Goal: Task Accomplishment & Management: Manage account settings

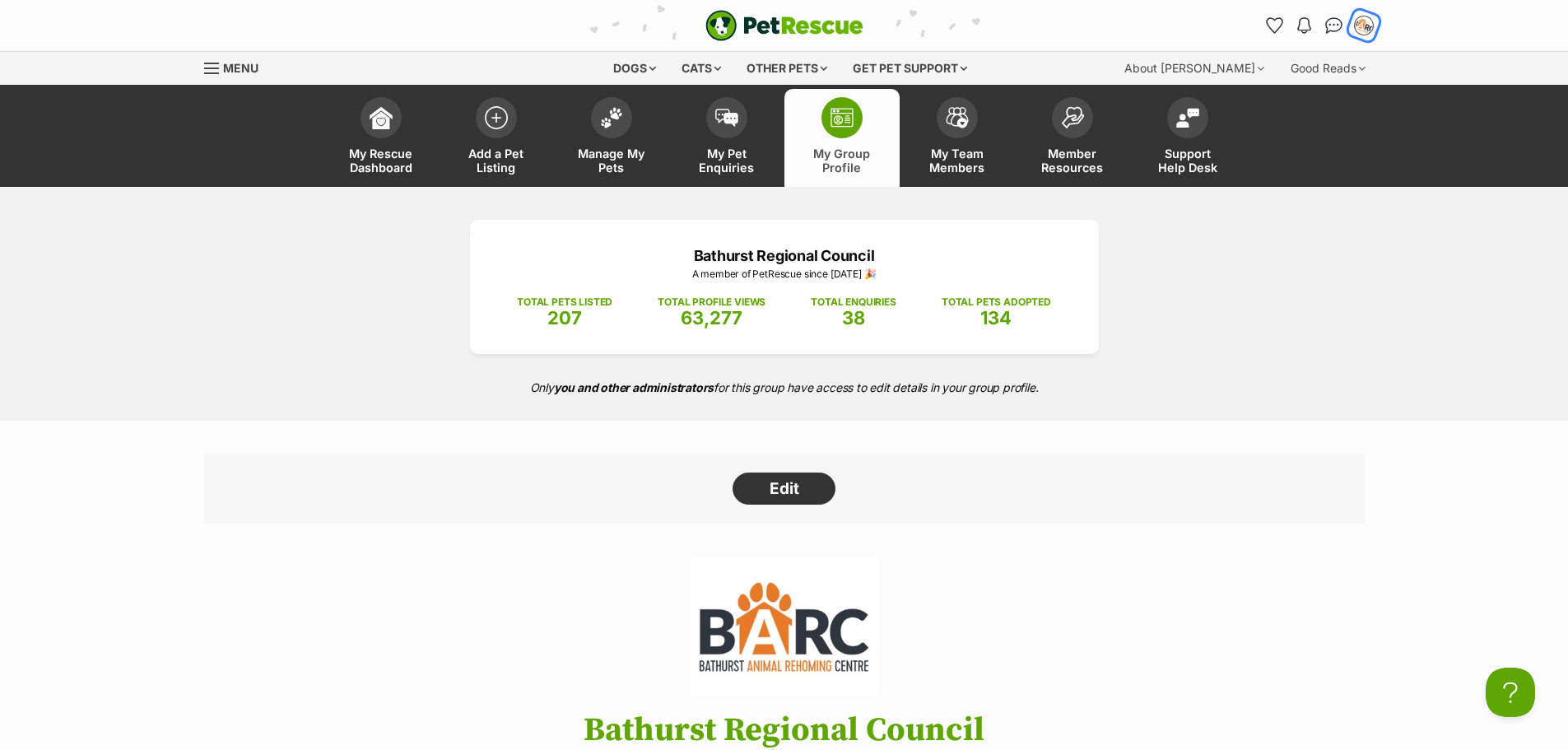
click at [1354, 23] on div "My account" at bounding box center [1364, 26] width 26 height 26
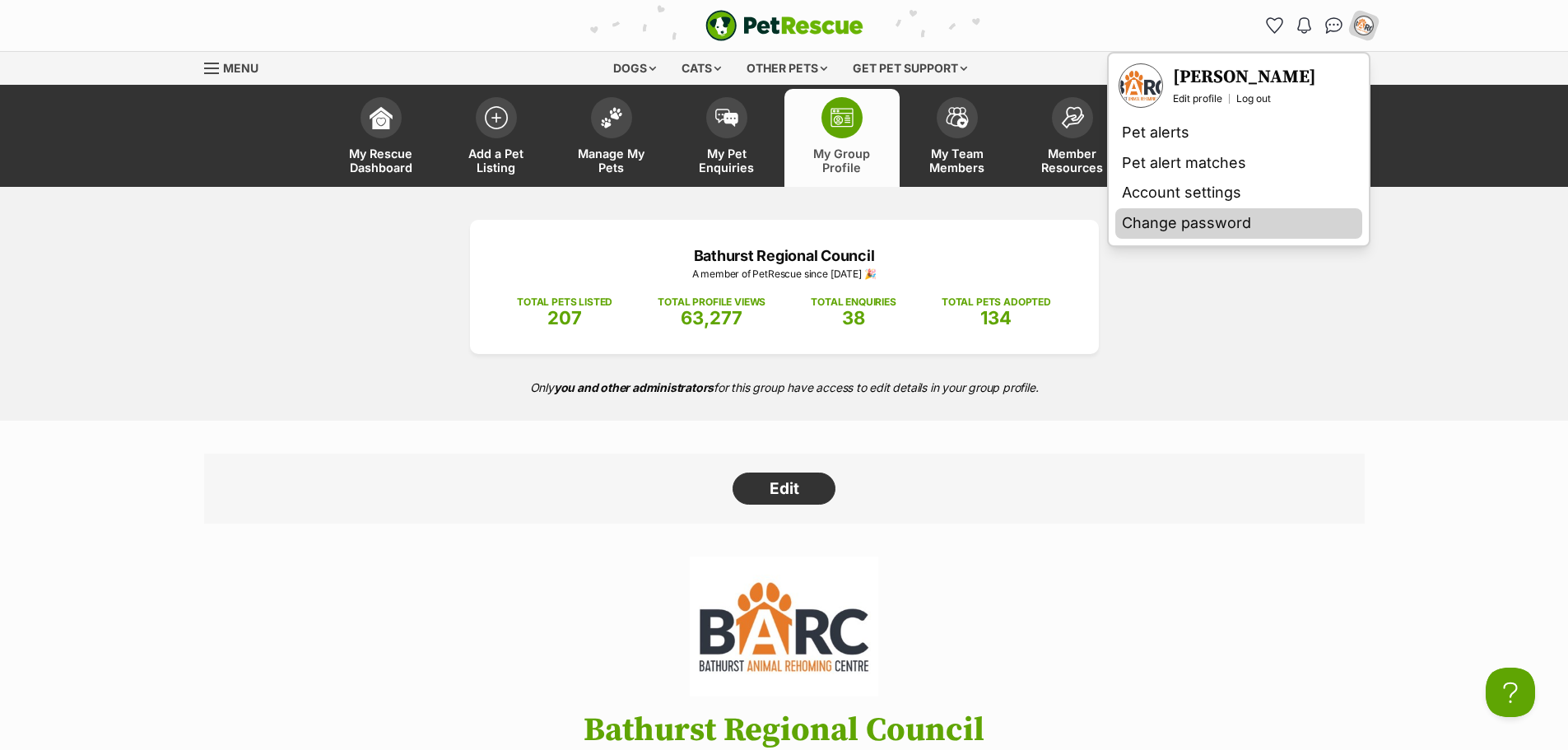
click at [1212, 220] on link "Change password" at bounding box center [1238, 224] width 247 height 30
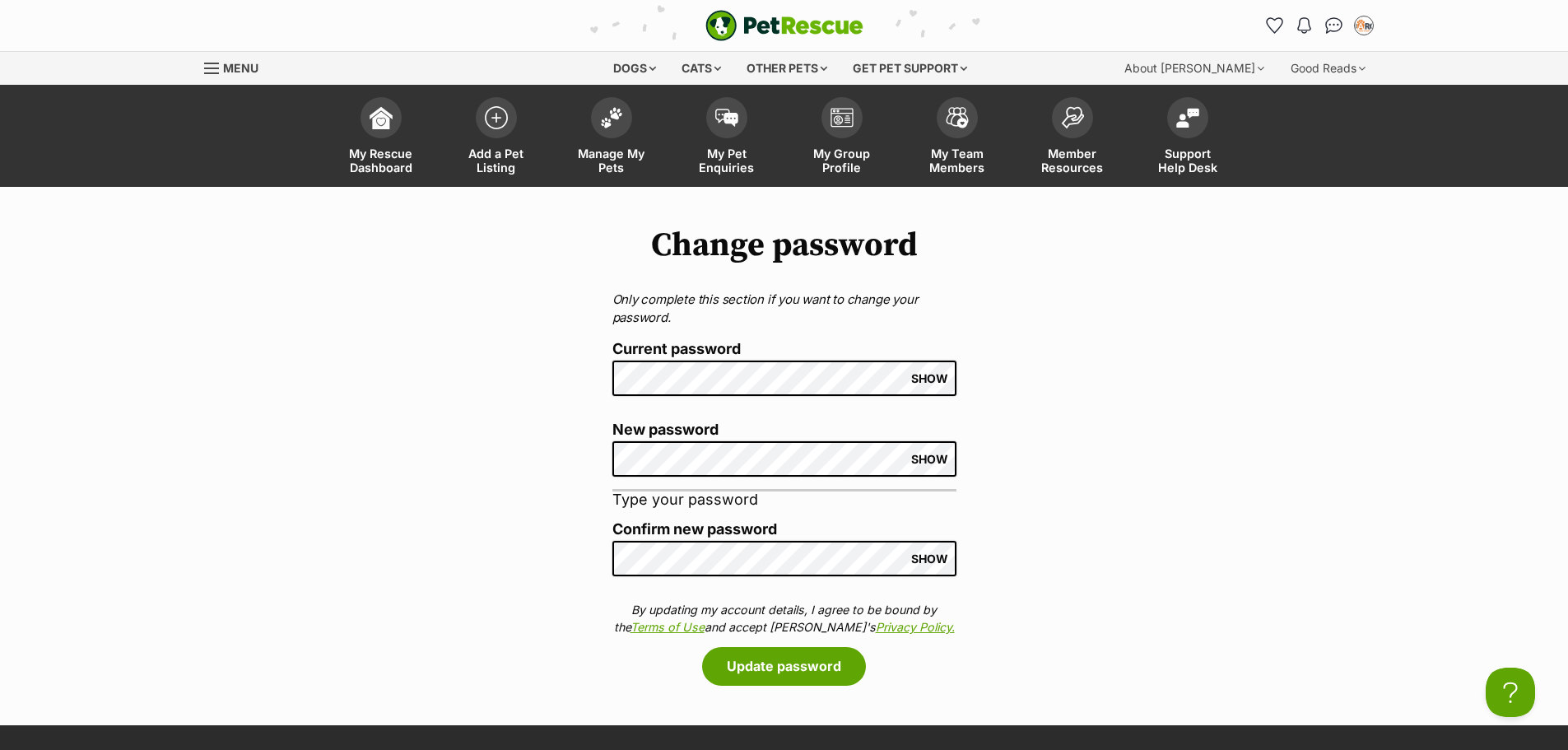
click at [1132, 483] on div "Change password Only complete this section if you want to change your password.…" at bounding box center [784, 455] width 1568 height 459
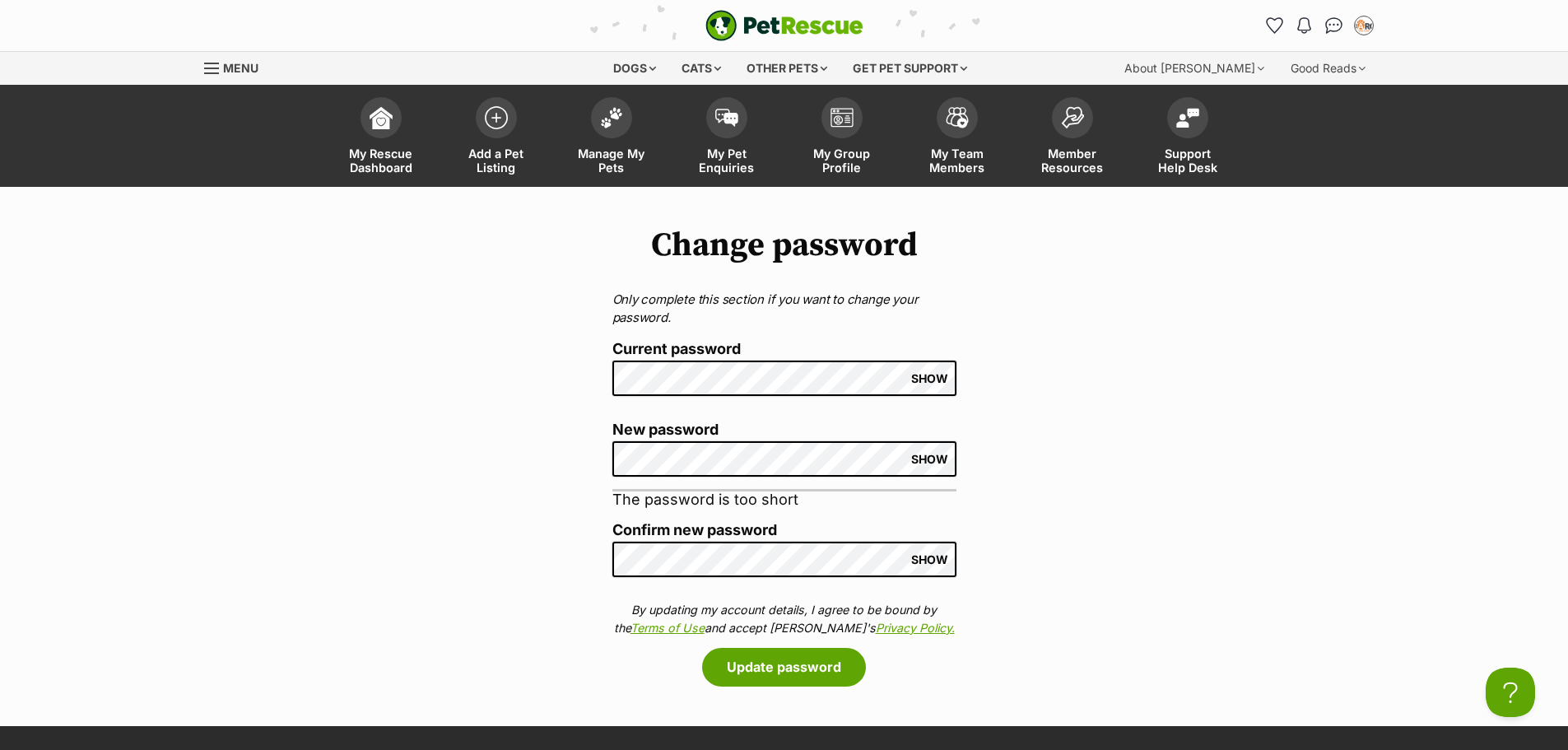
click at [945, 462] on span "SHOW" at bounding box center [930, 459] width 37 height 13
click at [1247, 555] on div "Change password Only complete this section if you want to change your password.…" at bounding box center [784, 456] width 1568 height 460
click at [926, 554] on span "SHOW" at bounding box center [930, 560] width 37 height 13
click at [793, 672] on button "Update password" at bounding box center [784, 667] width 164 height 38
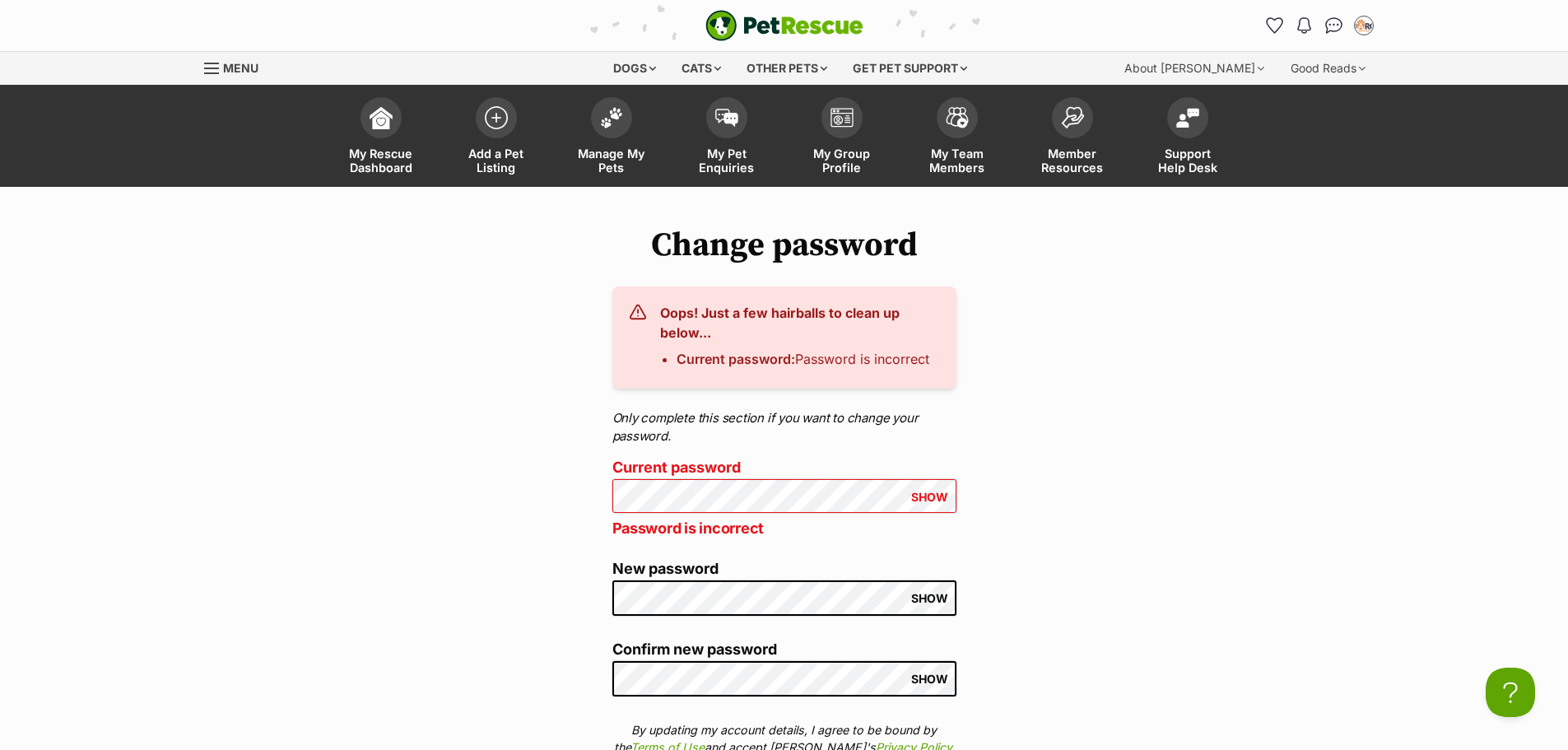
drag, startPoint x: 1414, startPoint y: 366, endPoint x: 1417, endPoint y: 314, distance: 52.1
click at [1414, 366] on div "Change password Oops! Just a few hairballs to clean up below... Current passwor…" at bounding box center [784, 516] width 1568 height 579
click at [1368, 25] on img "My account" at bounding box center [1364, 26] width 21 height 21
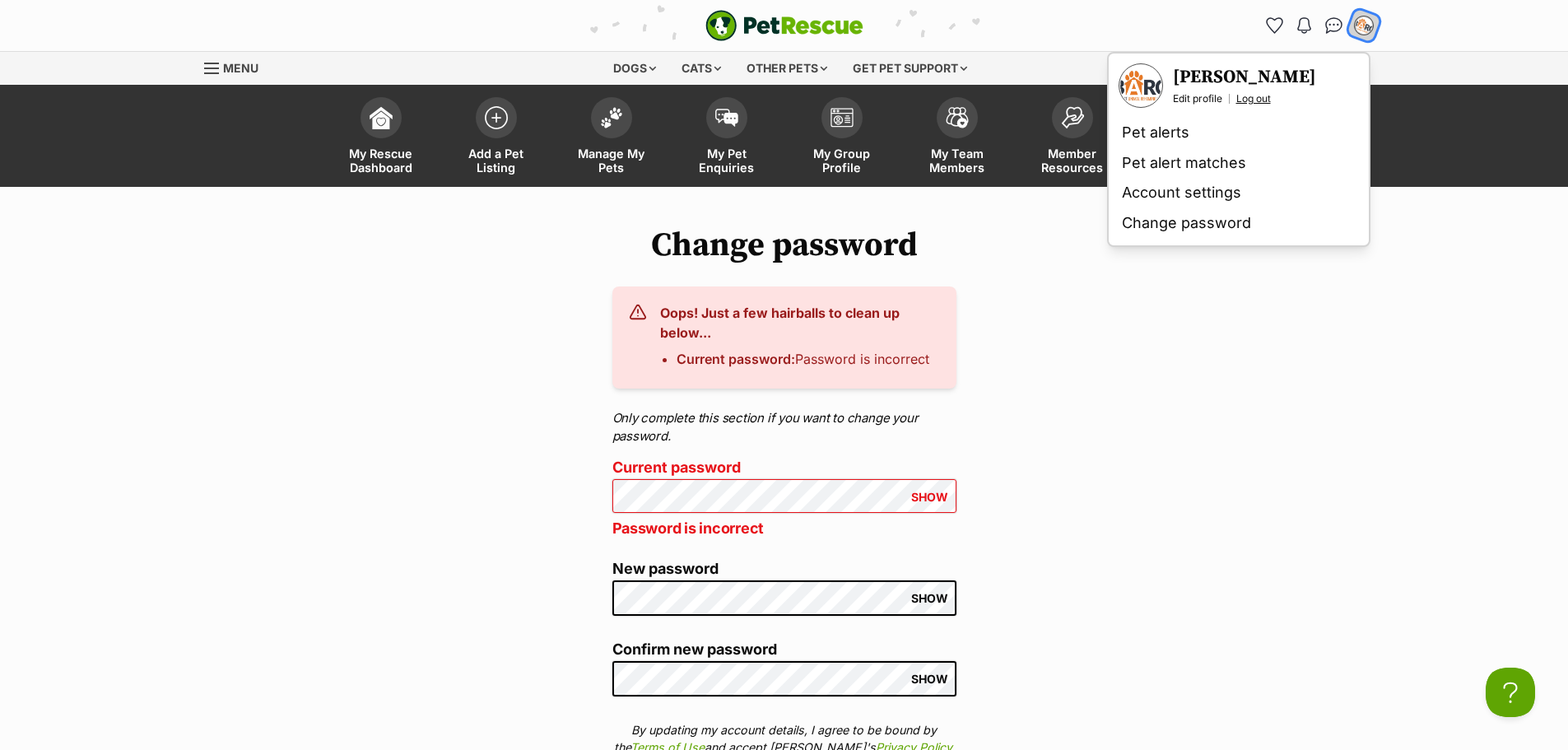
click at [1249, 99] on link "Log out" at bounding box center [1253, 98] width 34 height 13
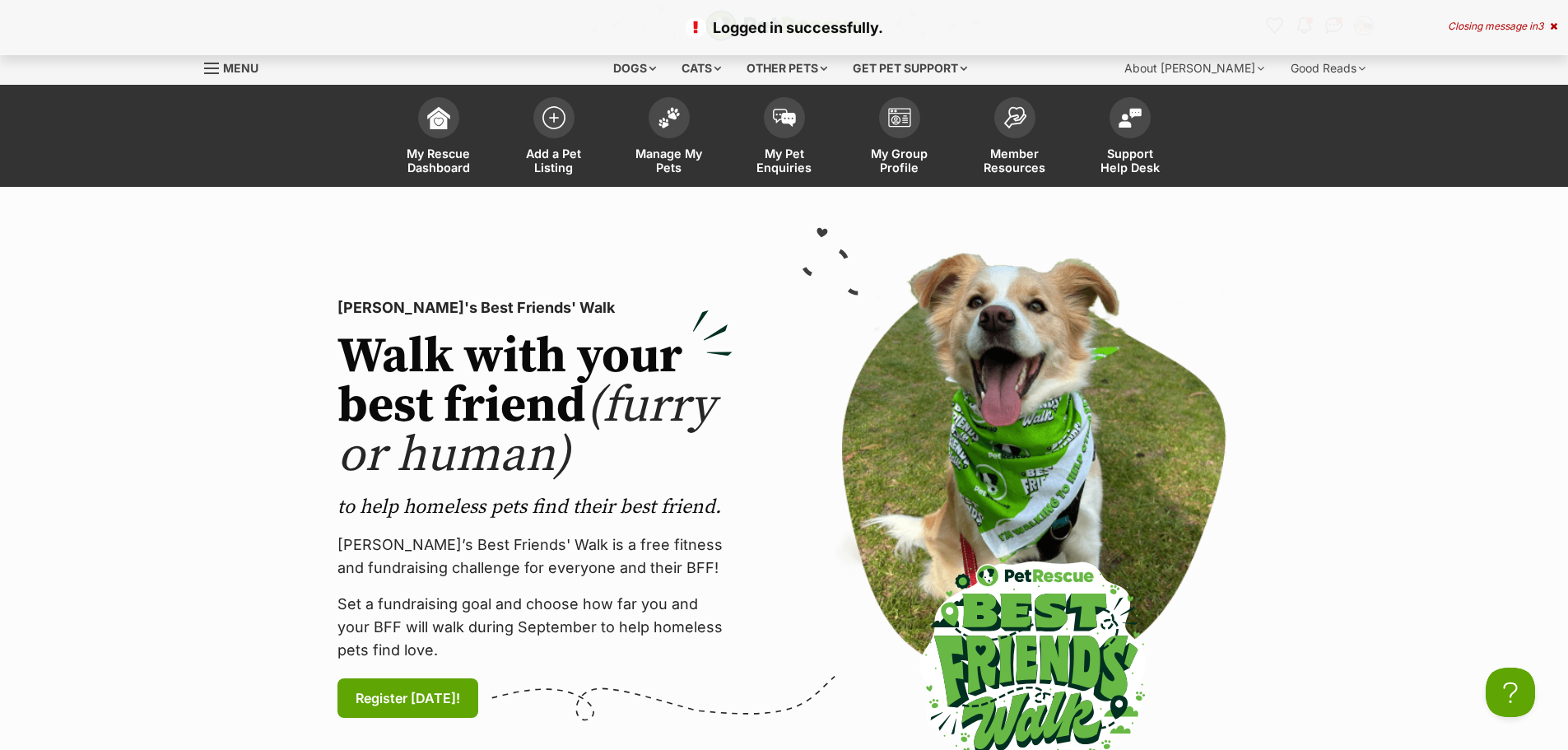
click at [1553, 27] on icon at bounding box center [1554, 26] width 7 height 10
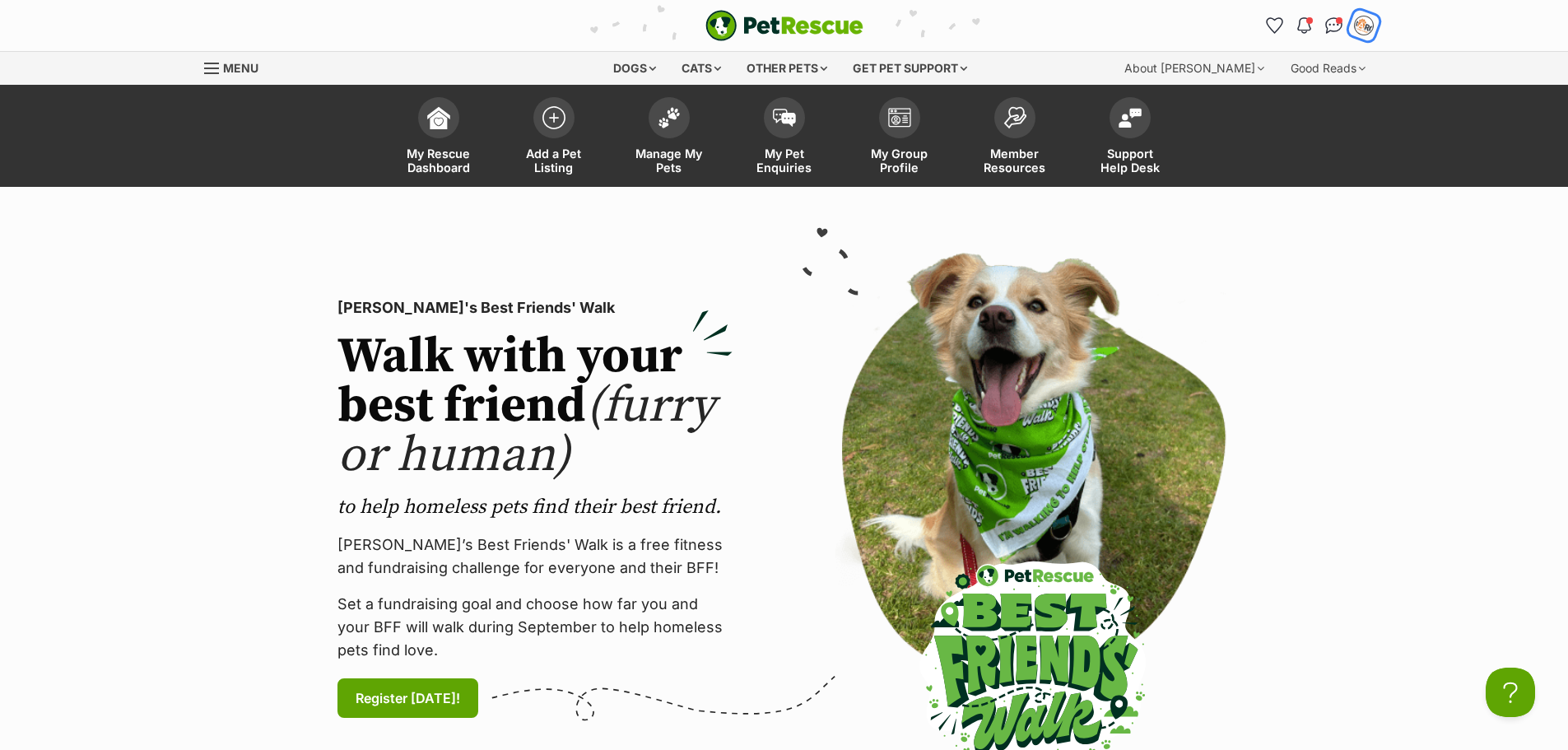
click at [1365, 29] on img "My account" at bounding box center [1364, 26] width 21 height 21
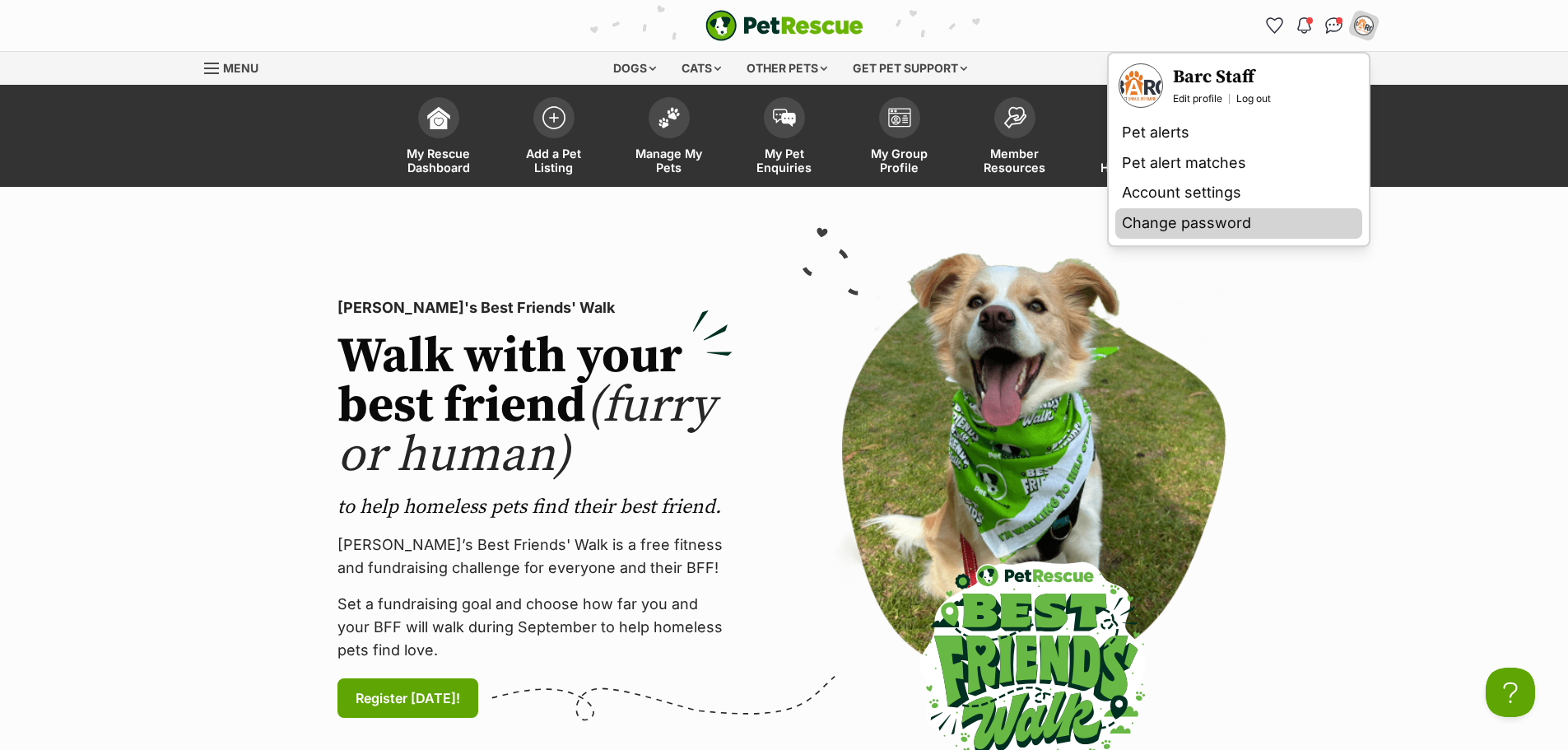
click at [1208, 231] on link "Change password" at bounding box center [1238, 224] width 247 height 30
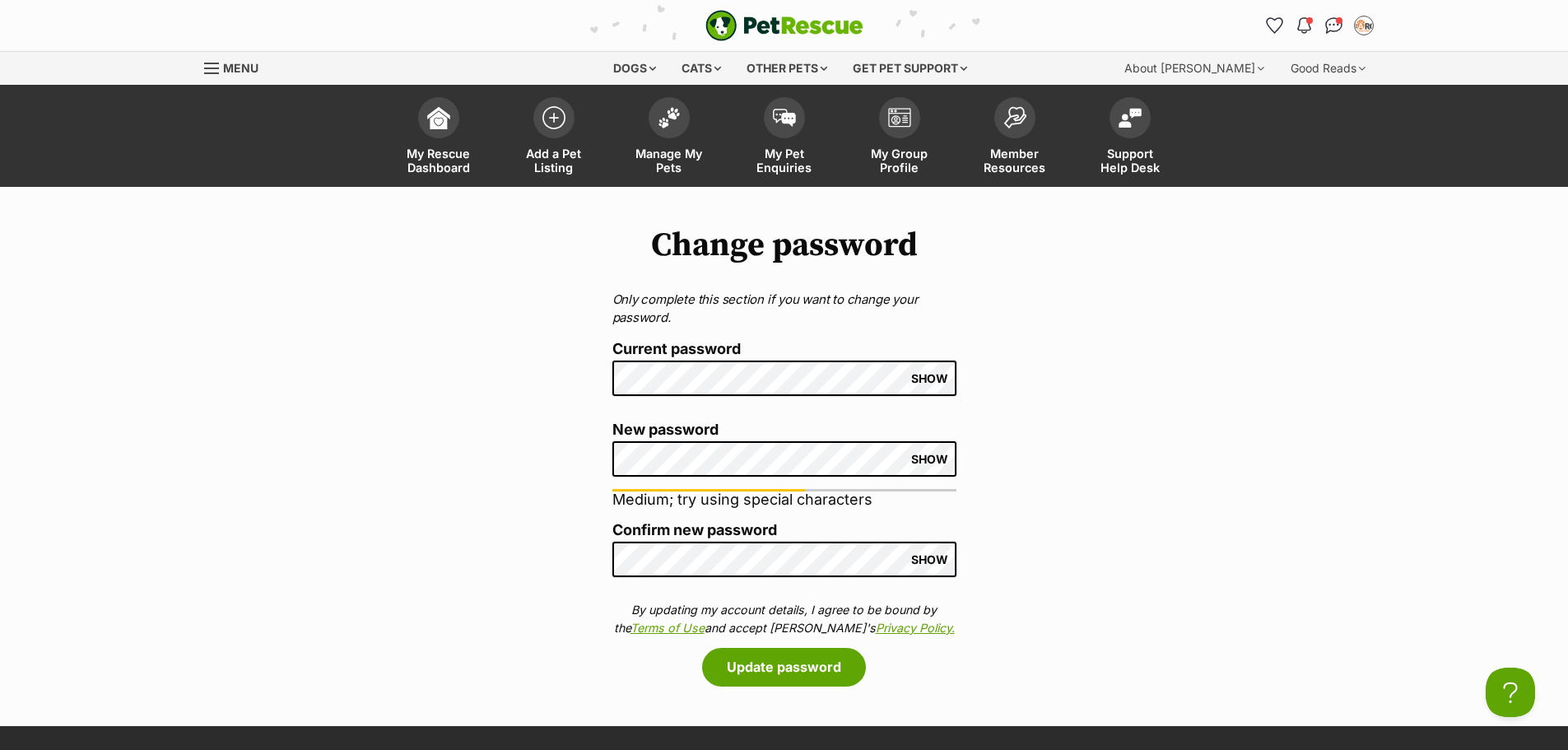
click at [931, 465] on span "SHOW" at bounding box center [930, 459] width 37 height 13
click at [931, 556] on span "SHOW" at bounding box center [930, 560] width 37 height 13
click at [824, 665] on button "Update password" at bounding box center [784, 667] width 164 height 38
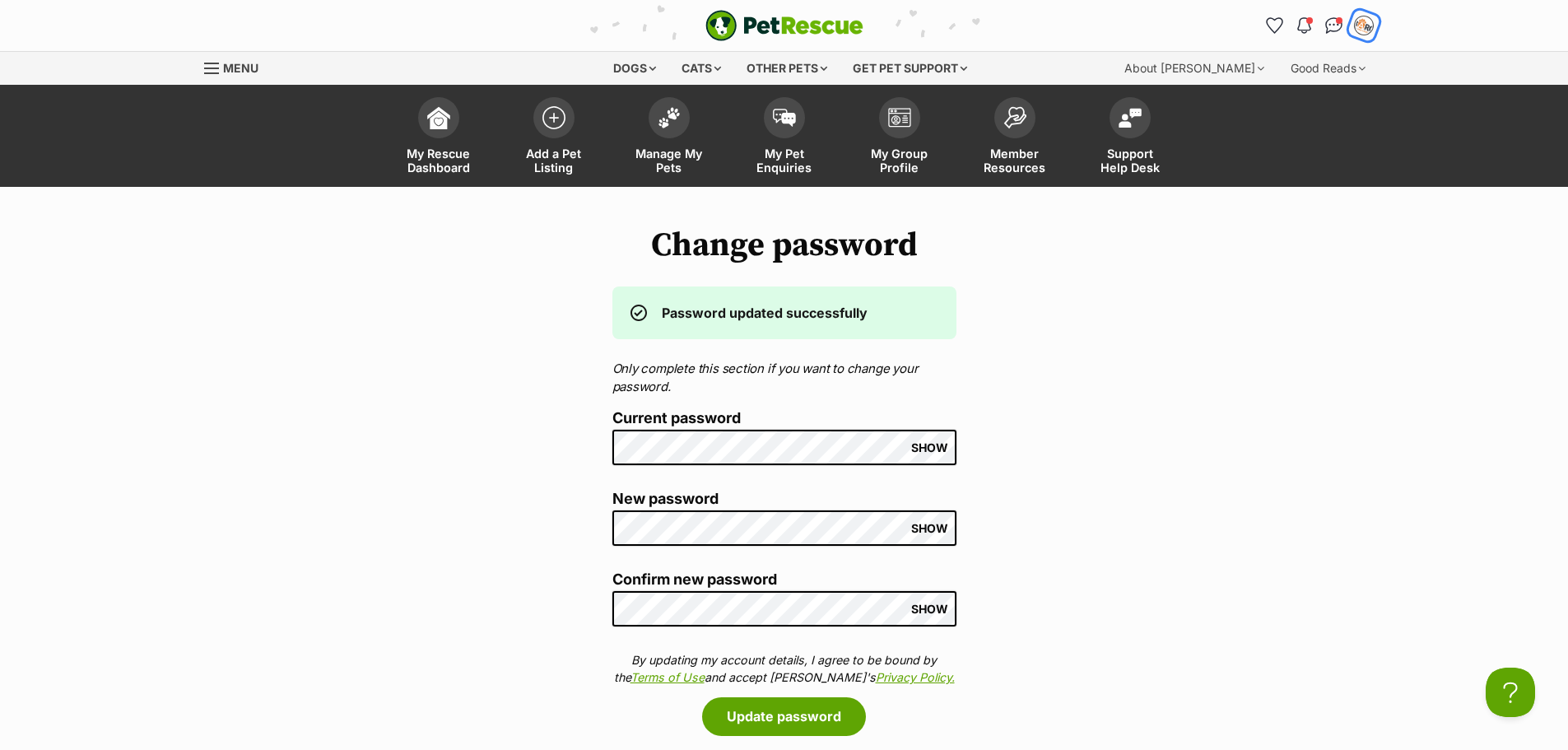
click at [1365, 25] on img "My account" at bounding box center [1364, 26] width 21 height 21
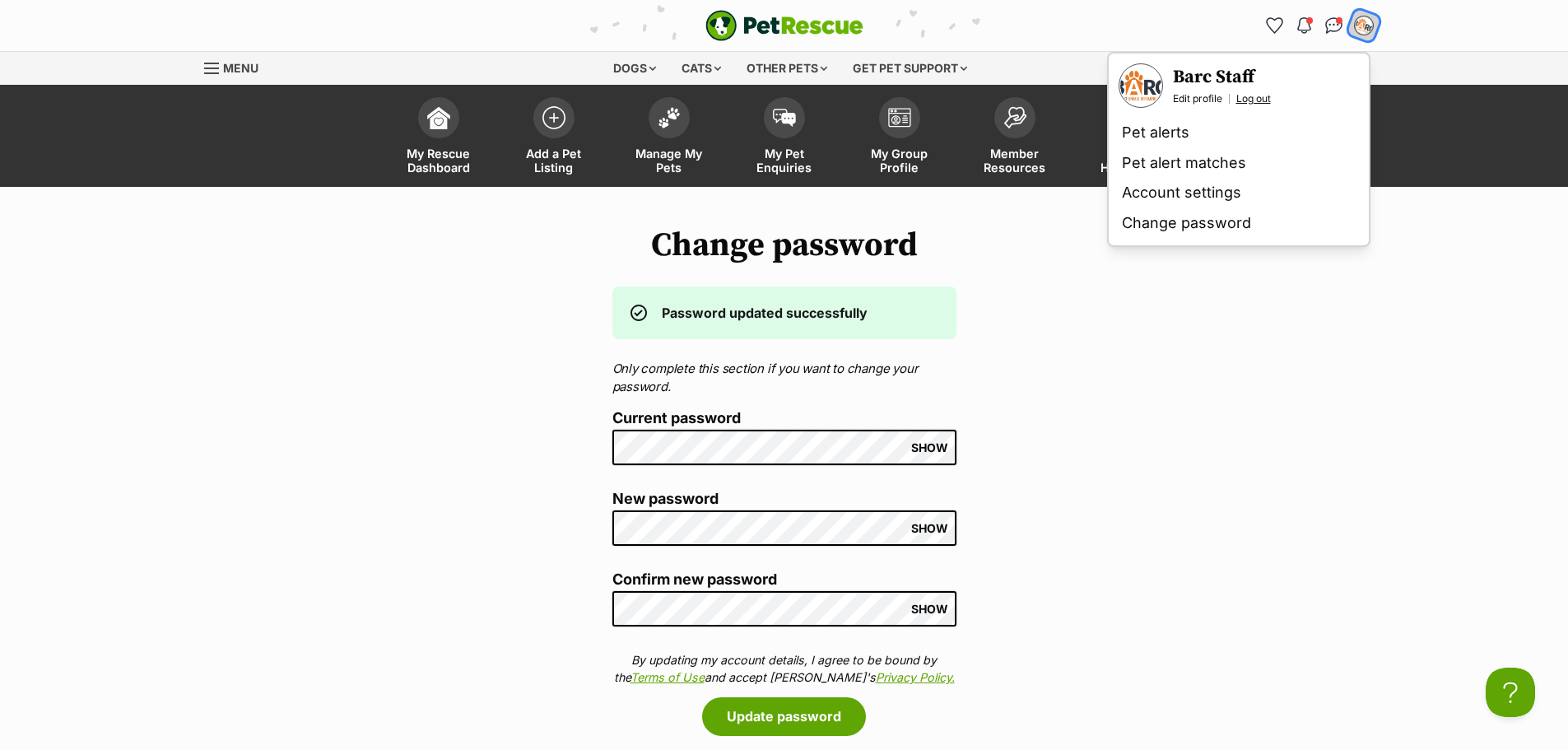
click at [1258, 101] on link "Log out" at bounding box center [1253, 98] width 34 height 13
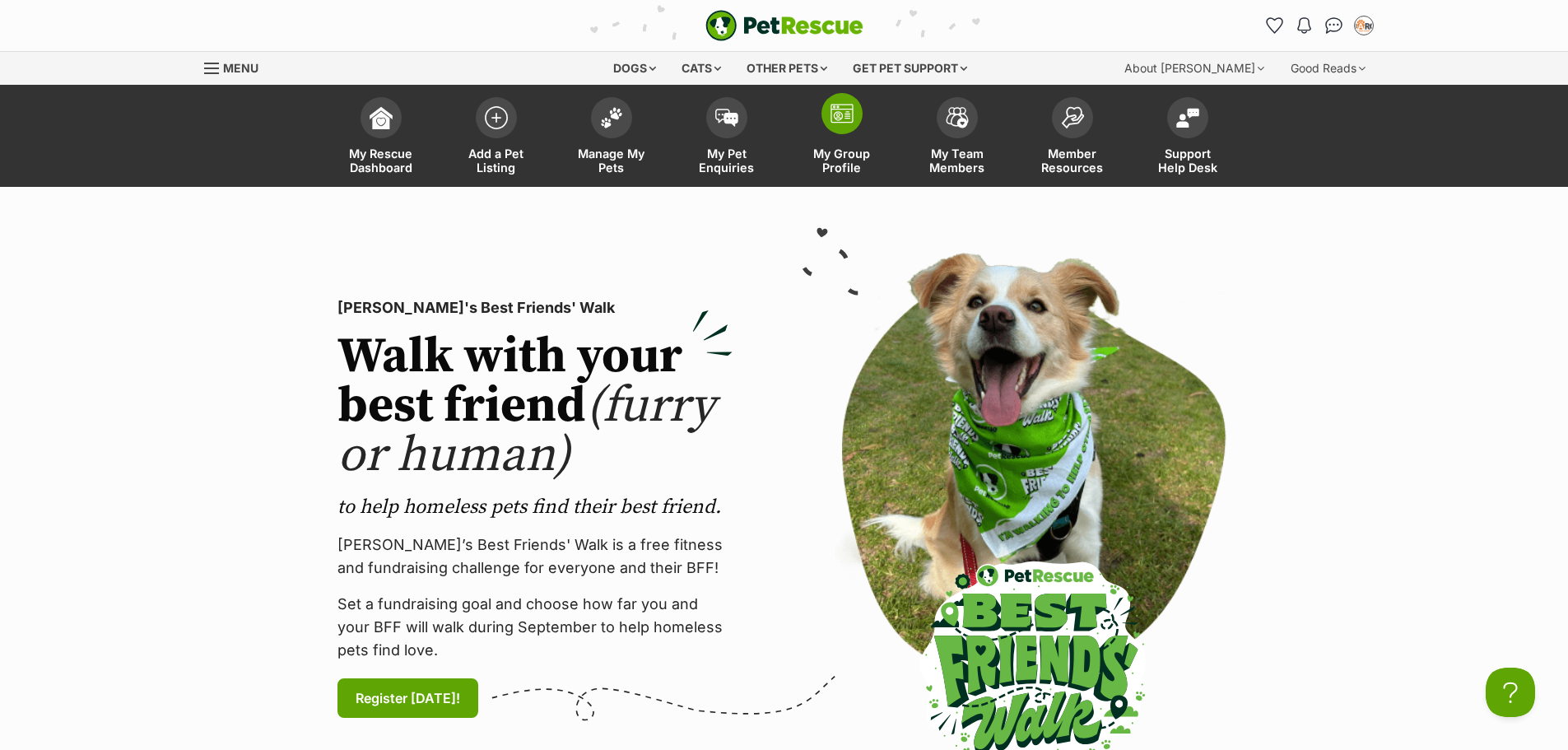
click at [834, 112] on img at bounding box center [842, 113] width 23 height 19
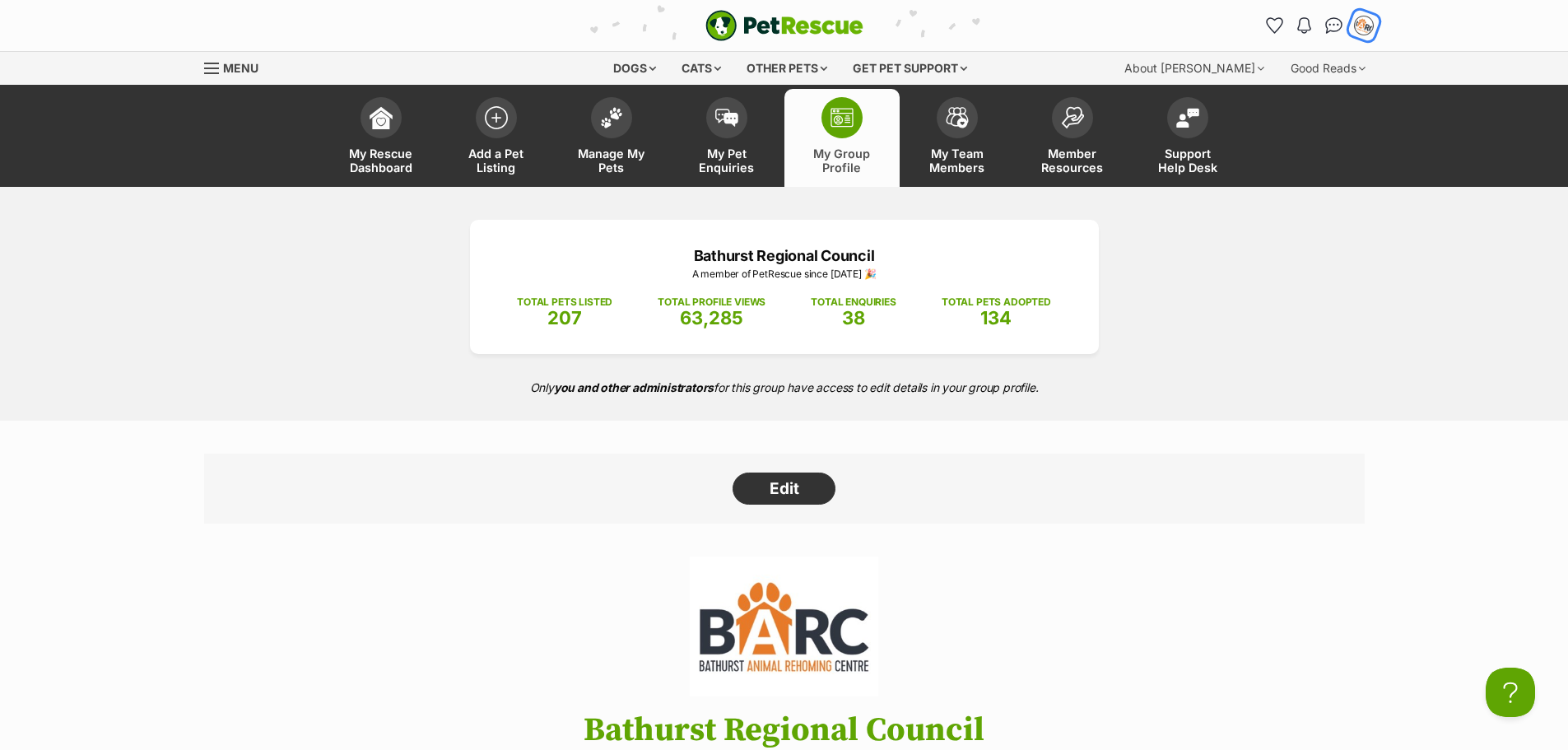
click at [1368, 26] on img "My account" at bounding box center [1364, 26] width 21 height 21
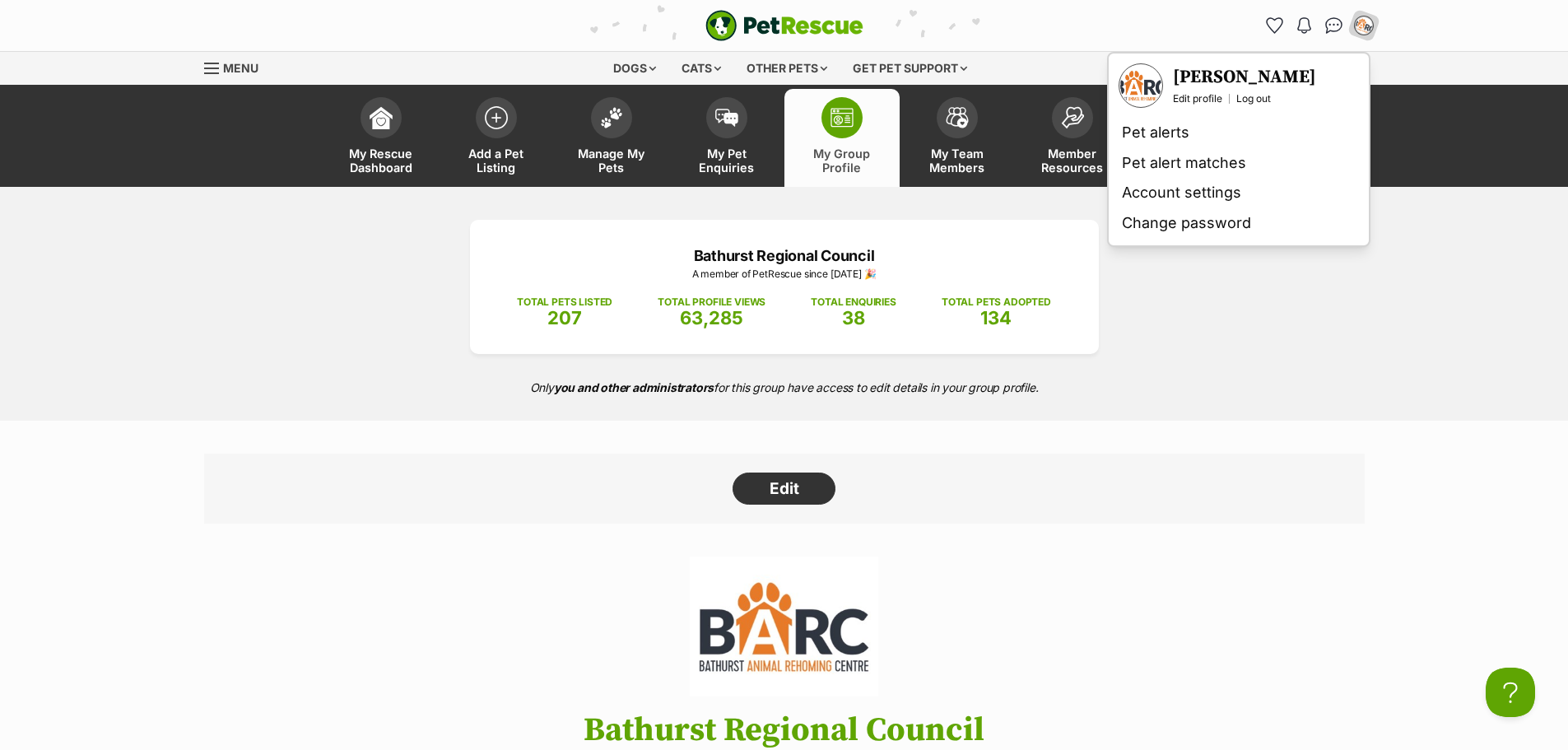
click at [1311, 320] on div "Bathurst Regional Council A member of PetRescue since 2023 🎉 TOTAL PETS LISTED …" at bounding box center [784, 303] width 1568 height 233
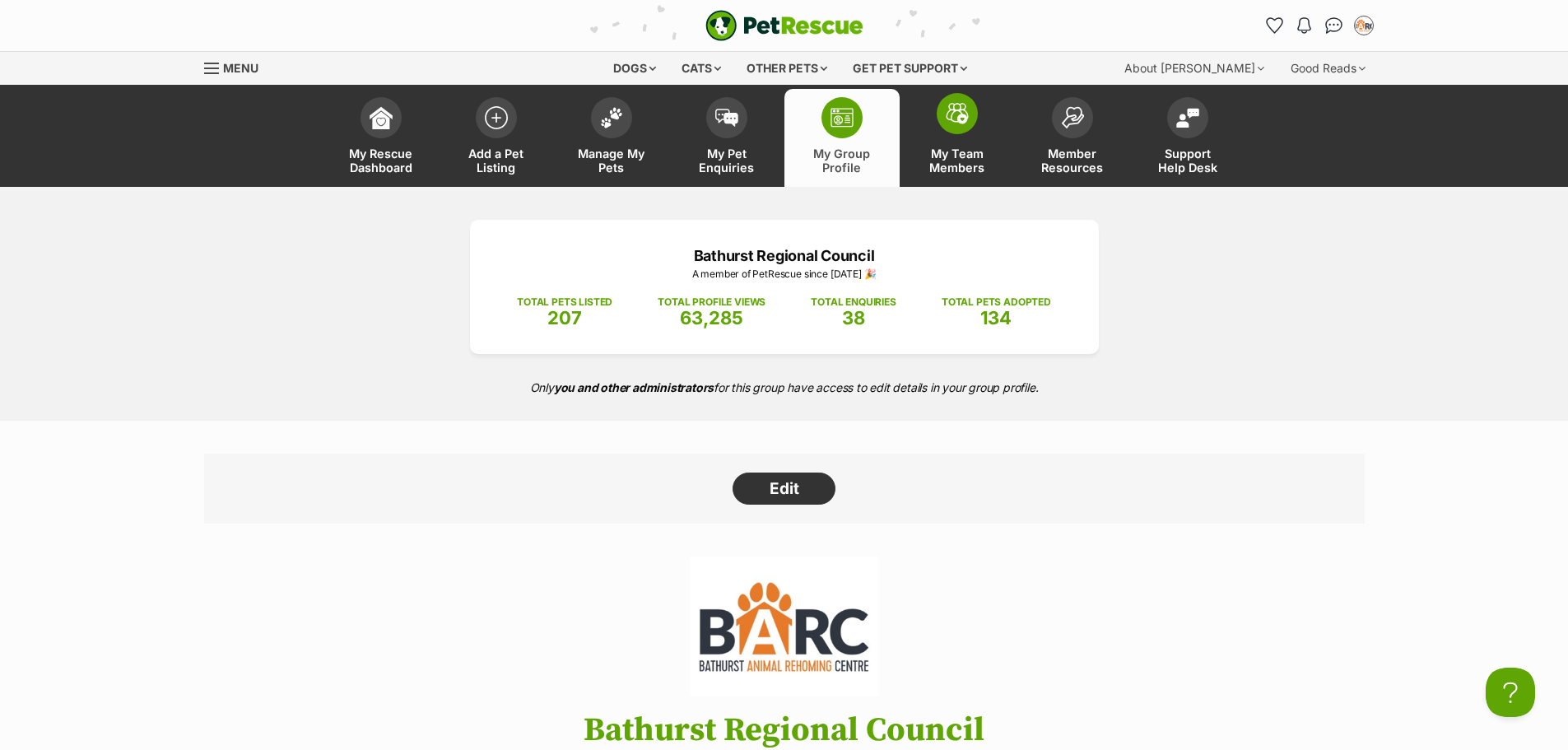
click at [958, 134] on span at bounding box center [957, 113] width 42 height 42
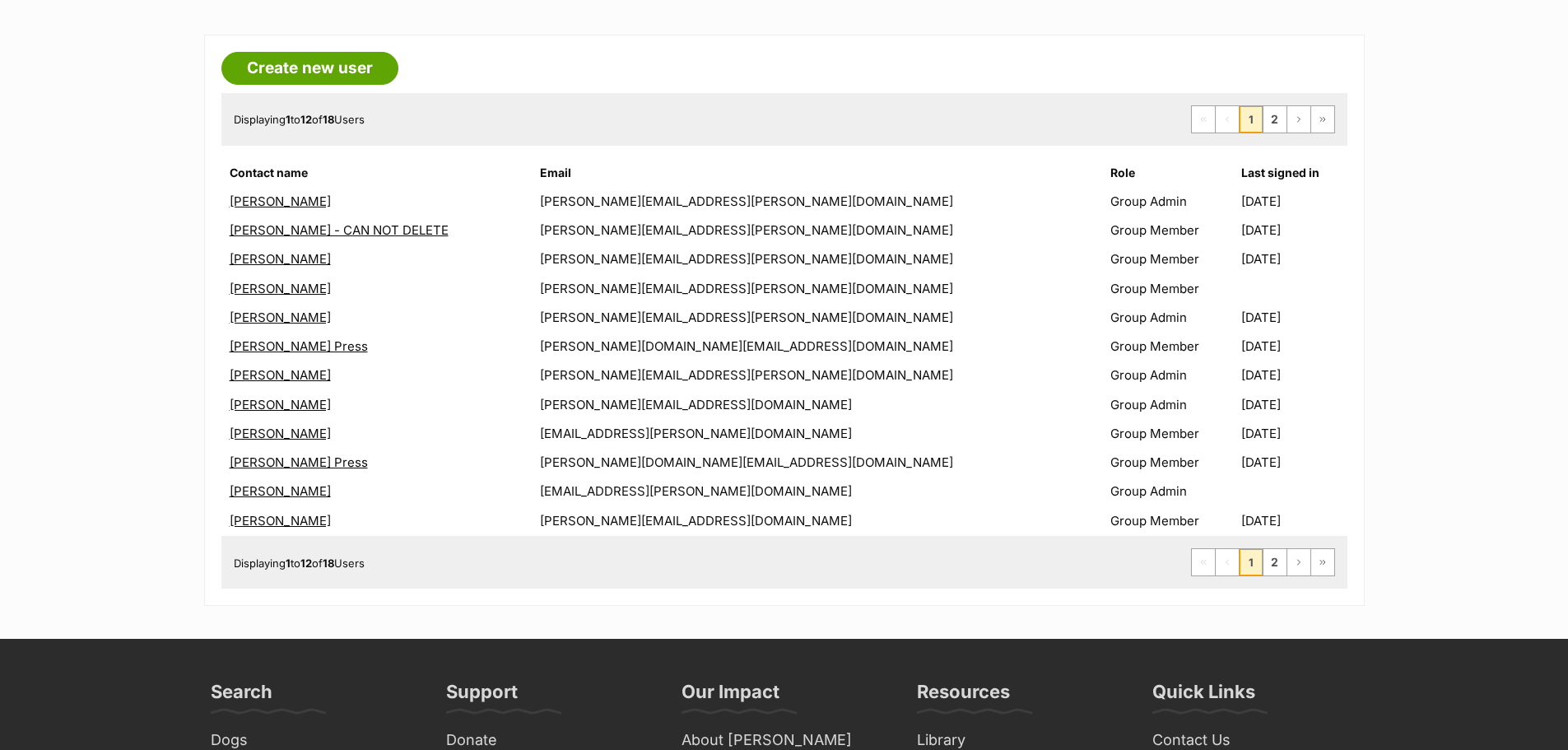
scroll to position [247, 0]
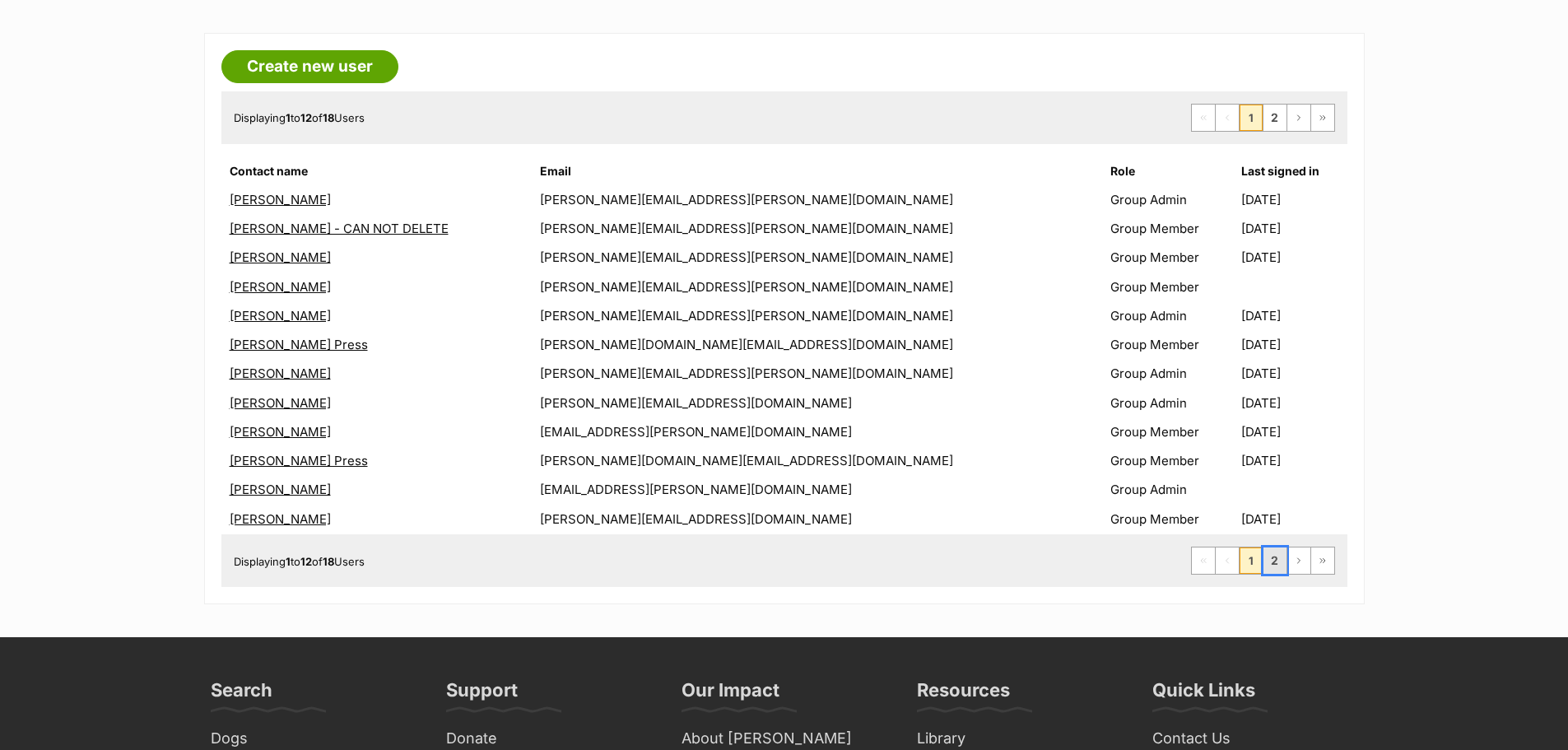
click at [1269, 562] on link "2" at bounding box center [1275, 561] width 23 height 27
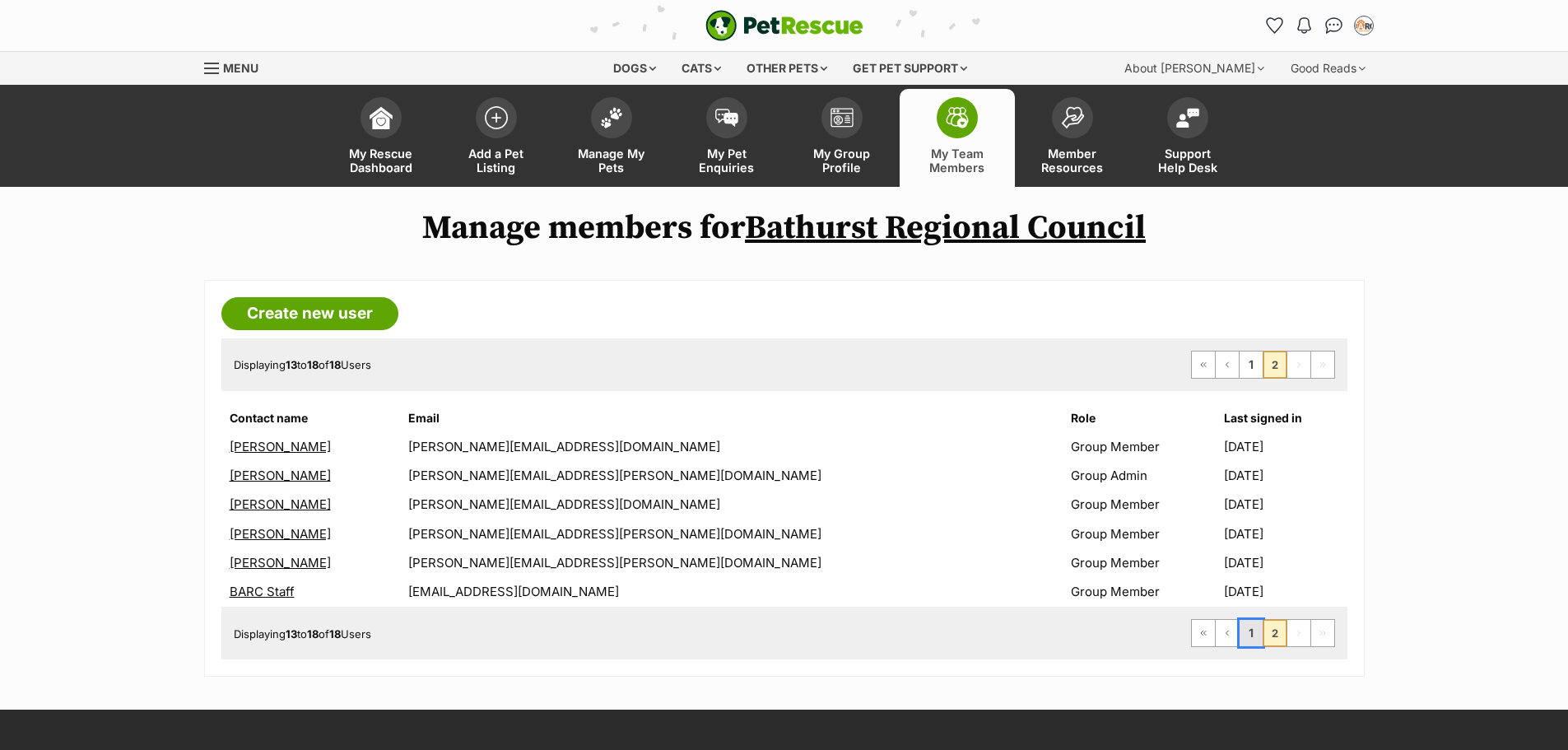
click at [1249, 640] on link "1" at bounding box center [1251, 633] width 23 height 27
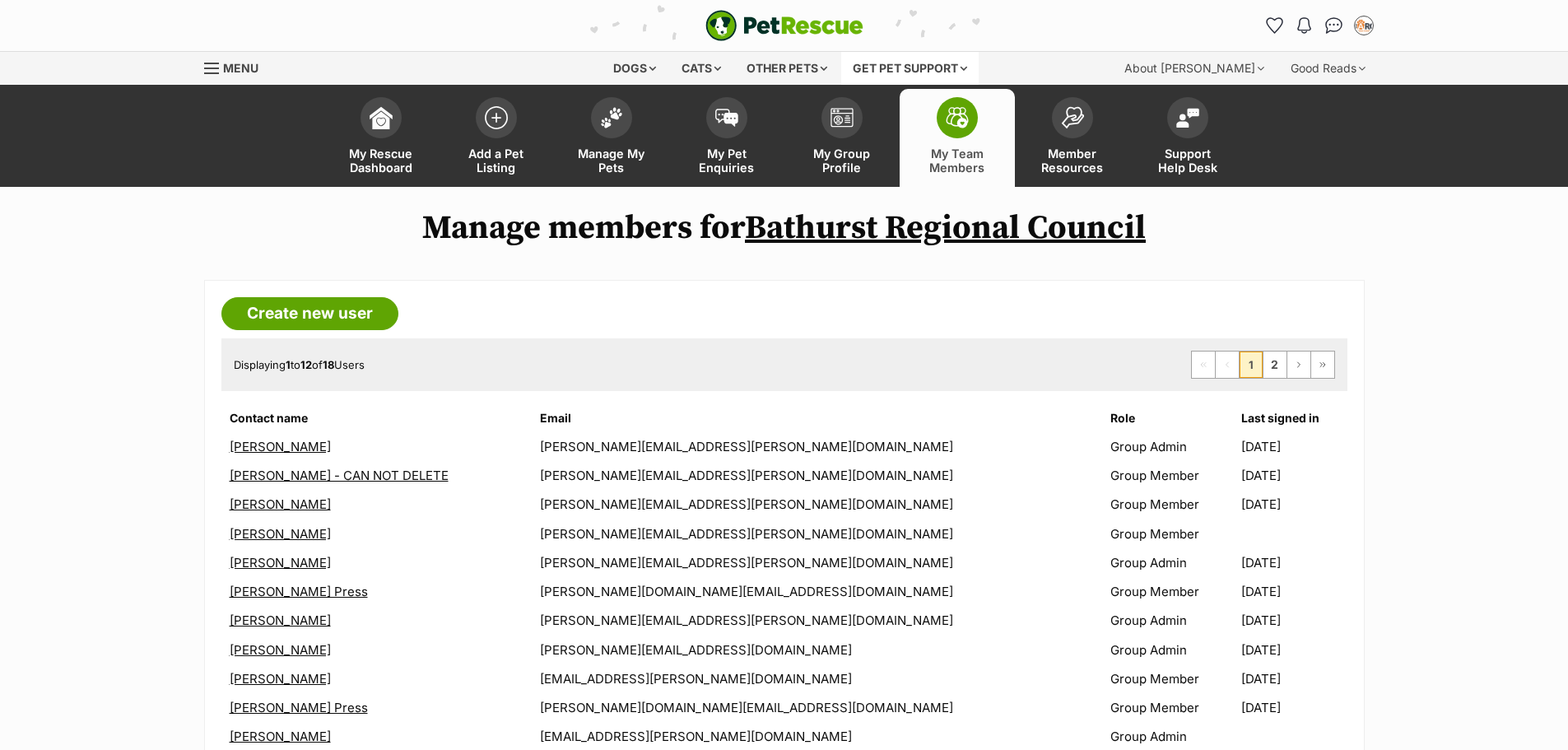
click at [922, 71] on div "Get pet support" at bounding box center [909, 68] width 137 height 33
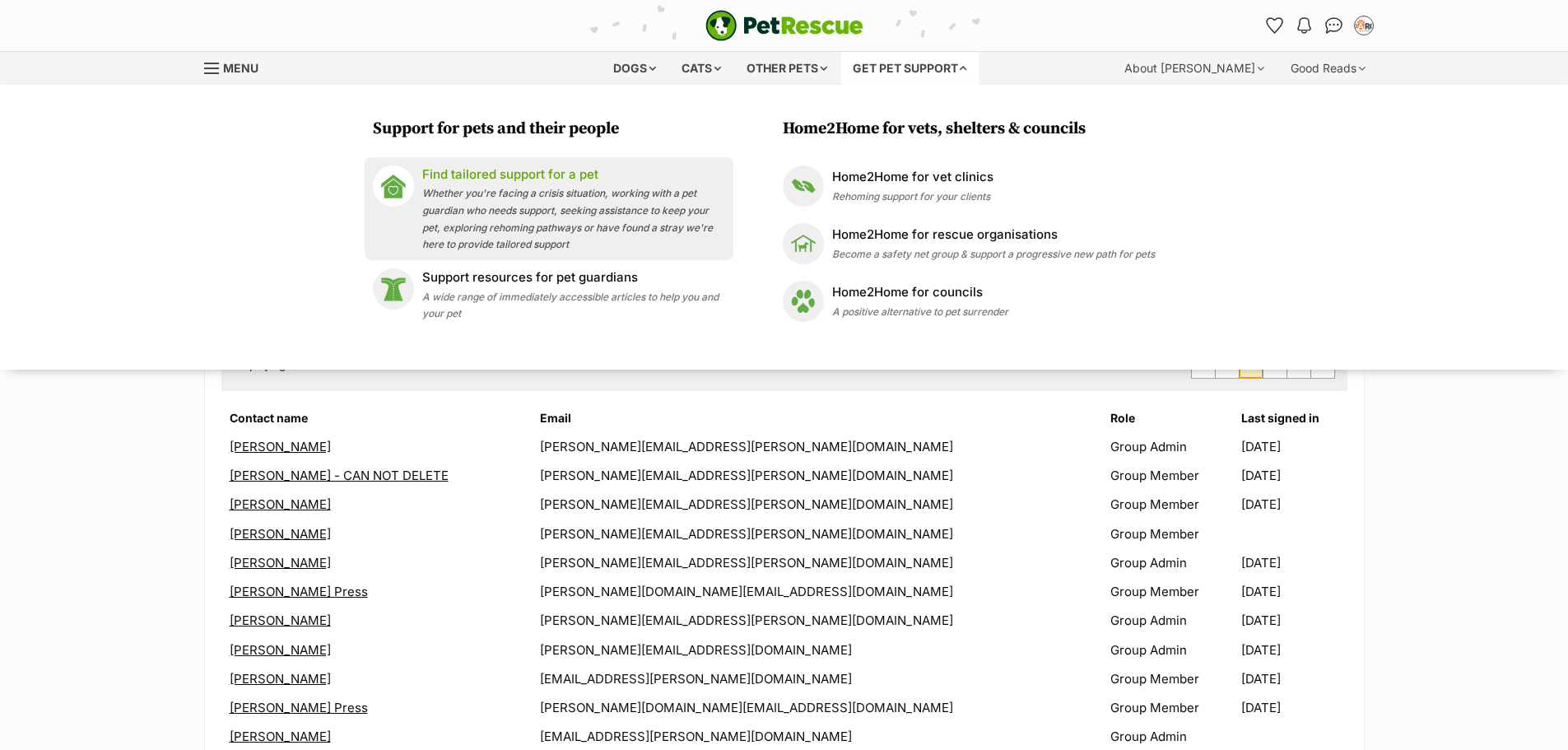
click at [639, 196] on span "Whether you're facing a crisis situation, working with a pet guardian who needs…" at bounding box center [568, 218] width 291 height 64
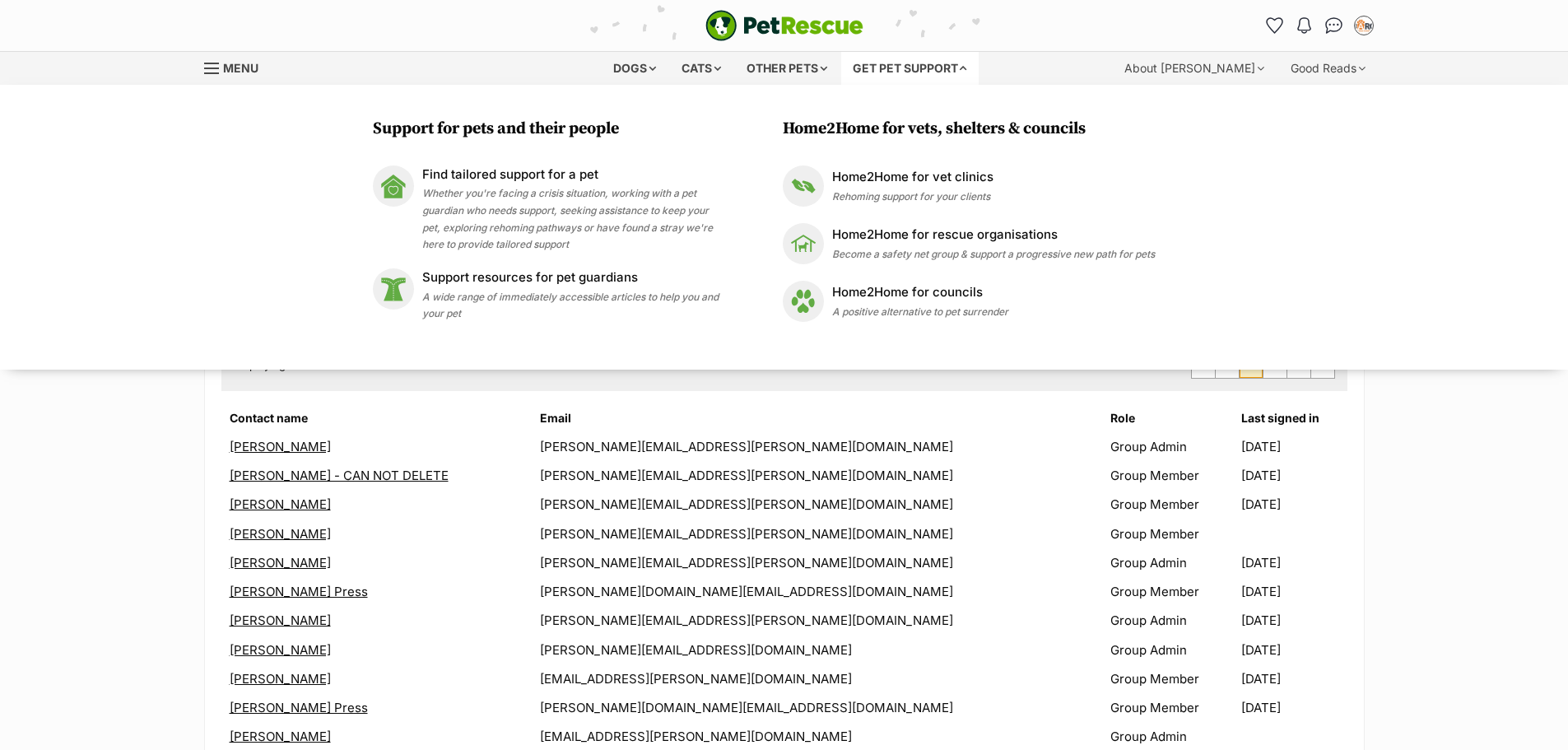
click at [482, 402] on div "Create new user Displaying 1 to 12 of 18 Users First Page Previous Page 1 2 Nex…" at bounding box center [784, 566] width 1161 height 571
